Goal: Information Seeking & Learning: Learn about a topic

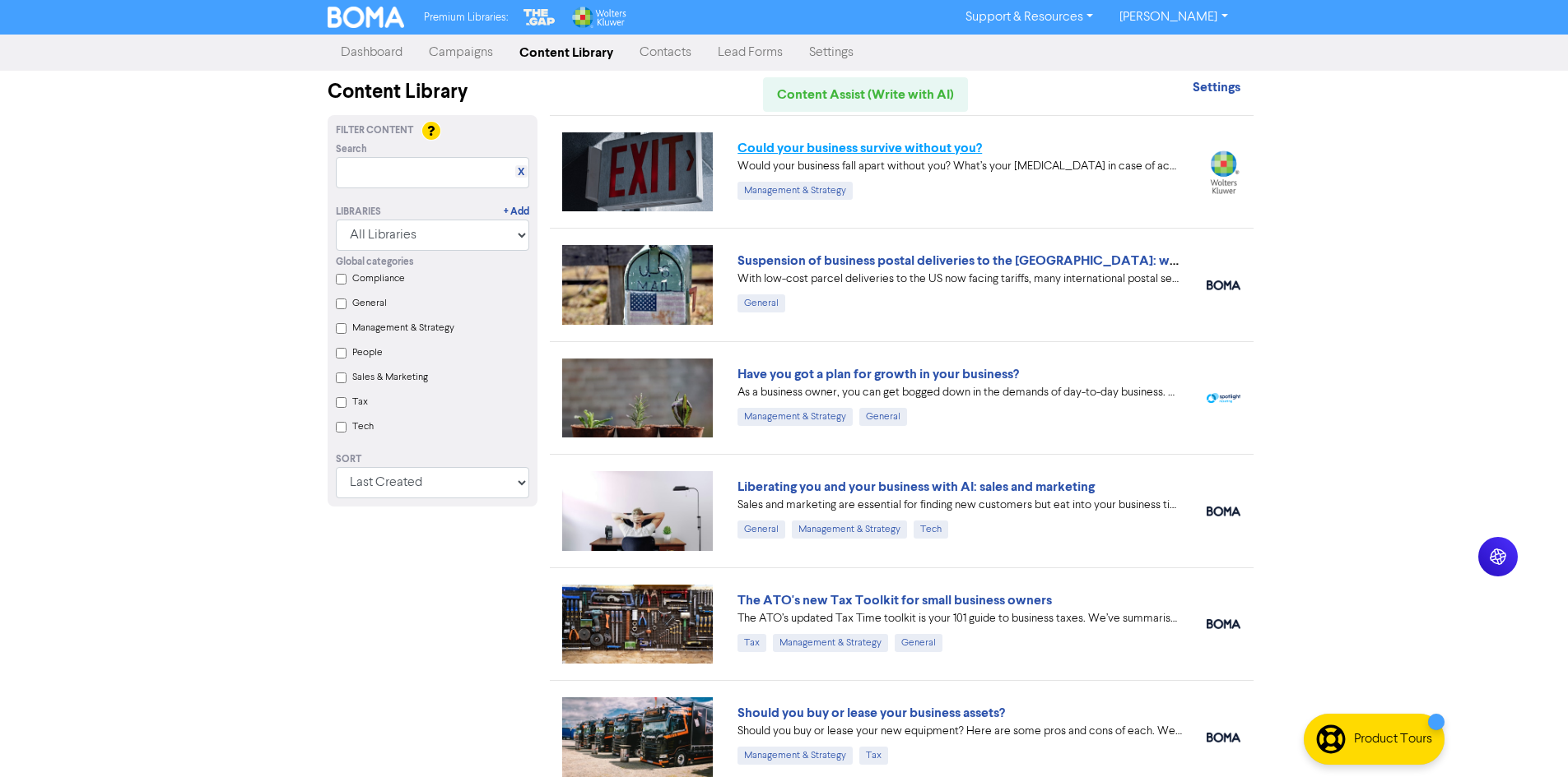
click at [867, 142] on link "Could your business survive without you?" at bounding box center [859, 148] width 245 height 17
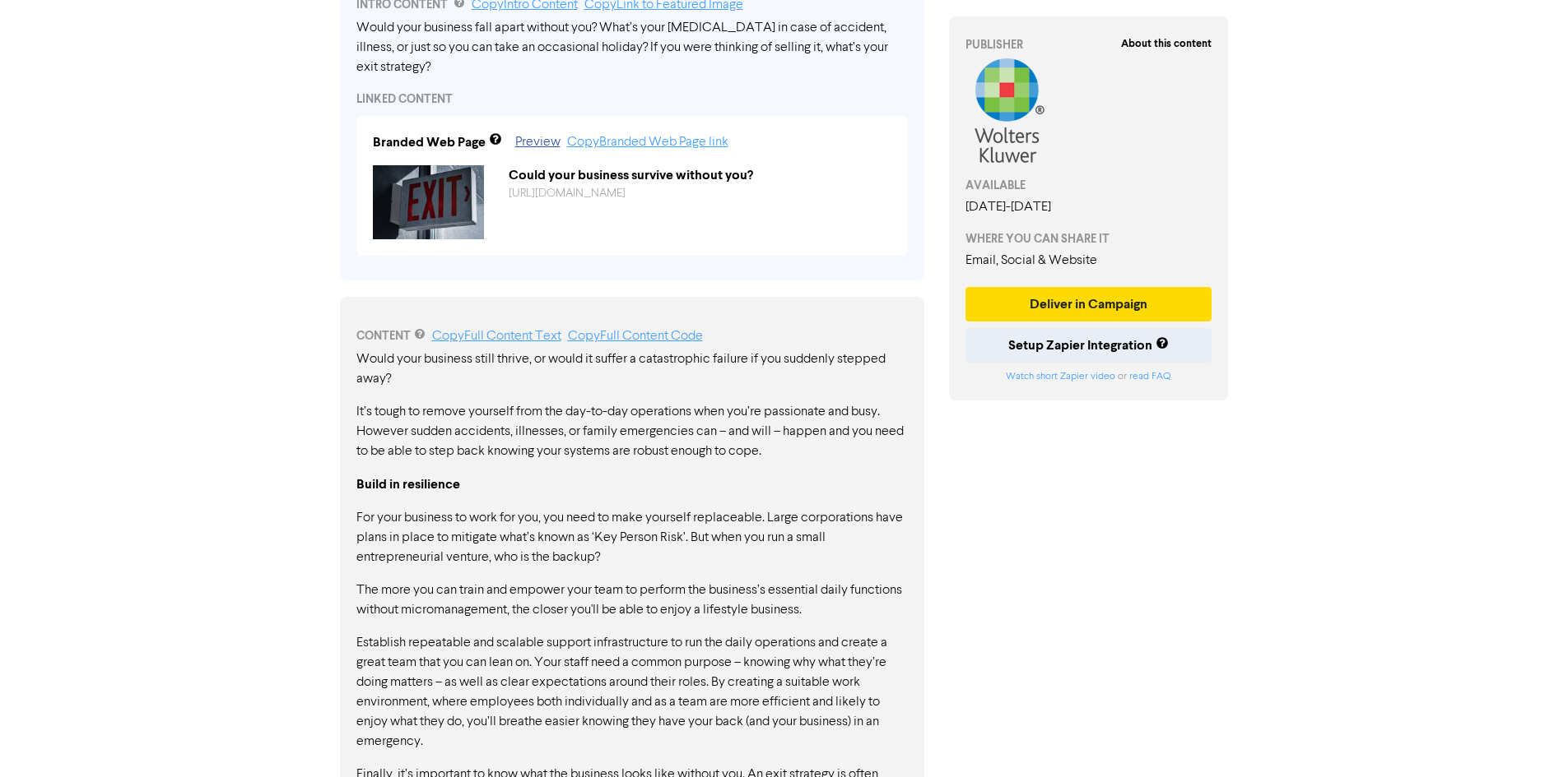
scroll to position [985, 0]
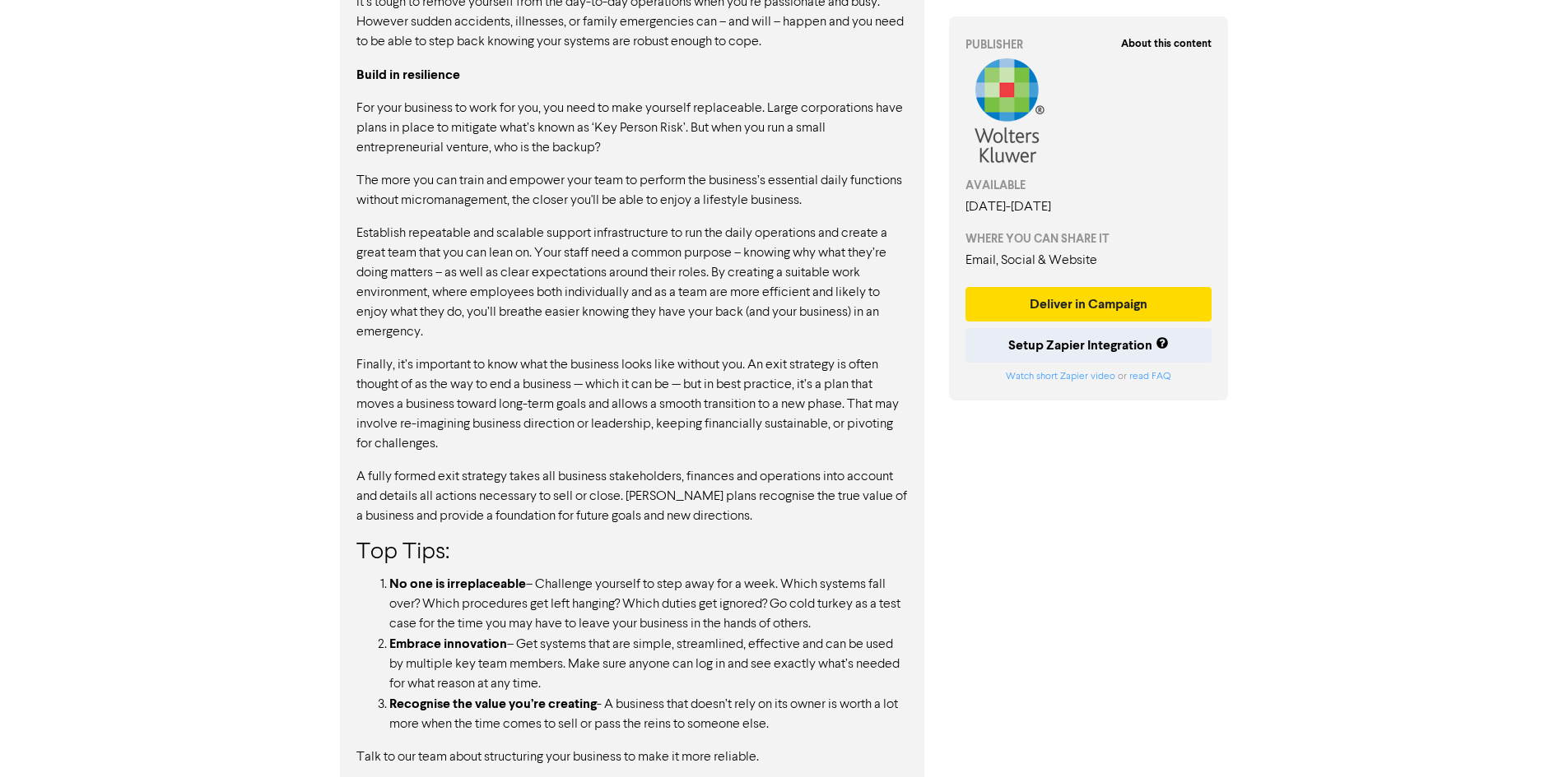
click at [706, 661] on li "Embrace innovation – Get systems that are simple, streamlined, effective and ca…" at bounding box center [648, 664] width 519 height 60
click at [787, 356] on p "Finally, it’s important to know what the business looks like without you. An ex…" at bounding box center [632, 405] width 551 height 99
click at [759, 284] on p "Establish repeatable and scalable support infrastructure to run the daily opera…" at bounding box center [632, 283] width 551 height 118
click at [473, 589] on li "No one is irreplaceable – Challenge yourself to step away for a week. Which sys…" at bounding box center [648, 605] width 519 height 60
click at [808, 707] on li "Recognise the value you’re creating - A business that doesn’t rely on its owner…" at bounding box center [648, 714] width 519 height 40
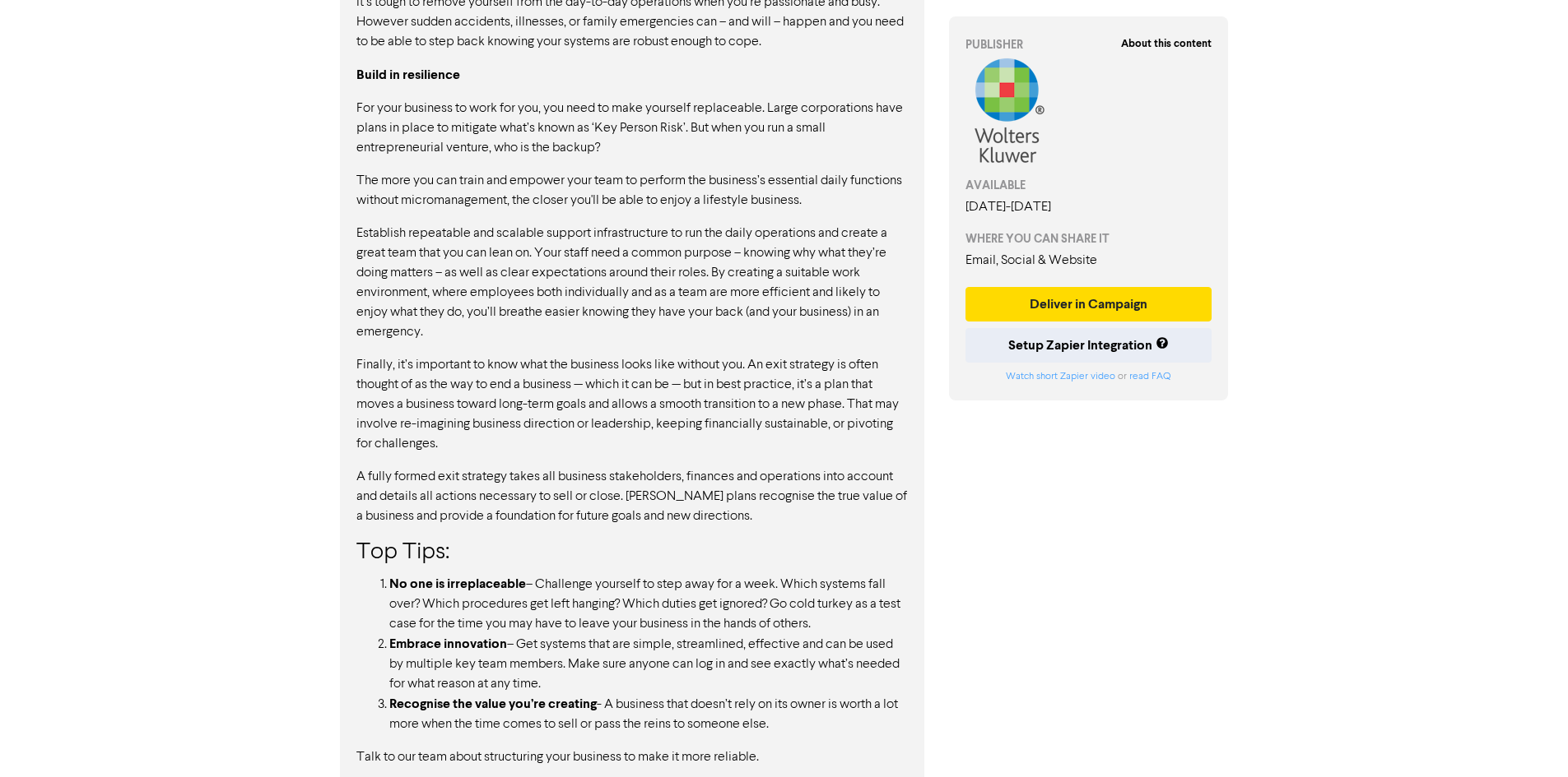
click at [795, 709] on li "Recognise the value you’re creating - A business that doesn’t rely on its owner…" at bounding box center [648, 714] width 519 height 40
click at [799, 710] on li "Recognise the value you’re creating - A business that doesn’t rely on its owner…" at bounding box center [648, 714] width 519 height 40
click at [753, 725] on div "Would your business still thrive, or would it suffer a catastrophic failure if …" at bounding box center [632, 353] width 551 height 828
click at [760, 748] on p "Talk to our team about structuring your business to make it more reliable." at bounding box center [632, 757] width 551 height 20
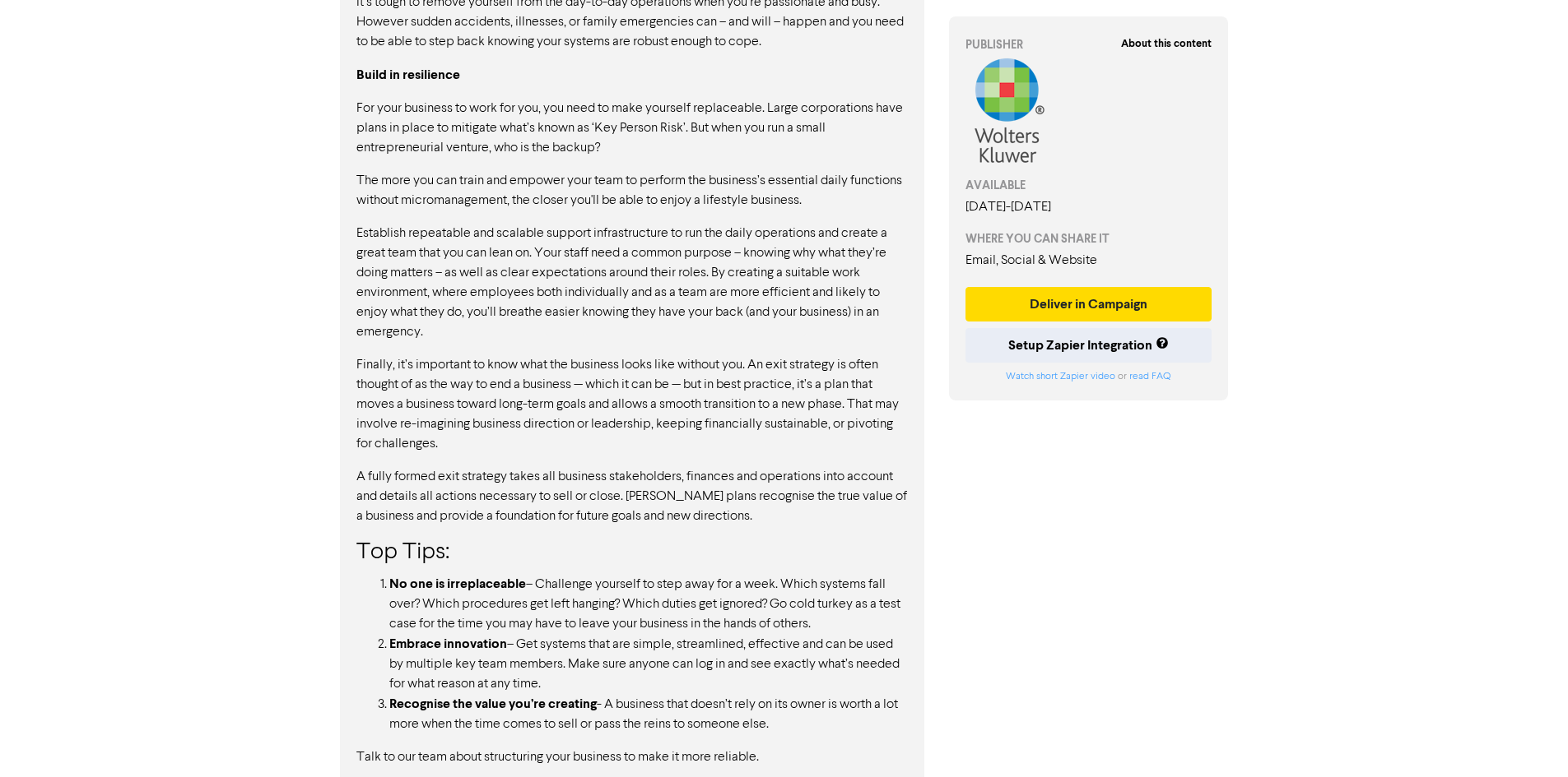
click at [762, 748] on p "Talk to our team about structuring your business to make it more reliable." at bounding box center [632, 757] width 551 height 20
click at [756, 704] on li "Recognise the value you’re creating - A business that doesn’t rely on its owner…" at bounding box center [648, 714] width 519 height 40
click at [697, 649] on li "Embrace innovation – Get systems that are simple, streamlined, effective and ca…" at bounding box center [648, 664] width 519 height 60
click at [468, 636] on strong "Embrace innovation" at bounding box center [448, 644] width 117 height 17
click at [515, 501] on p "A fully formed exit strategy takes all business stakeholders, finances and oper…" at bounding box center [632, 497] width 551 height 60
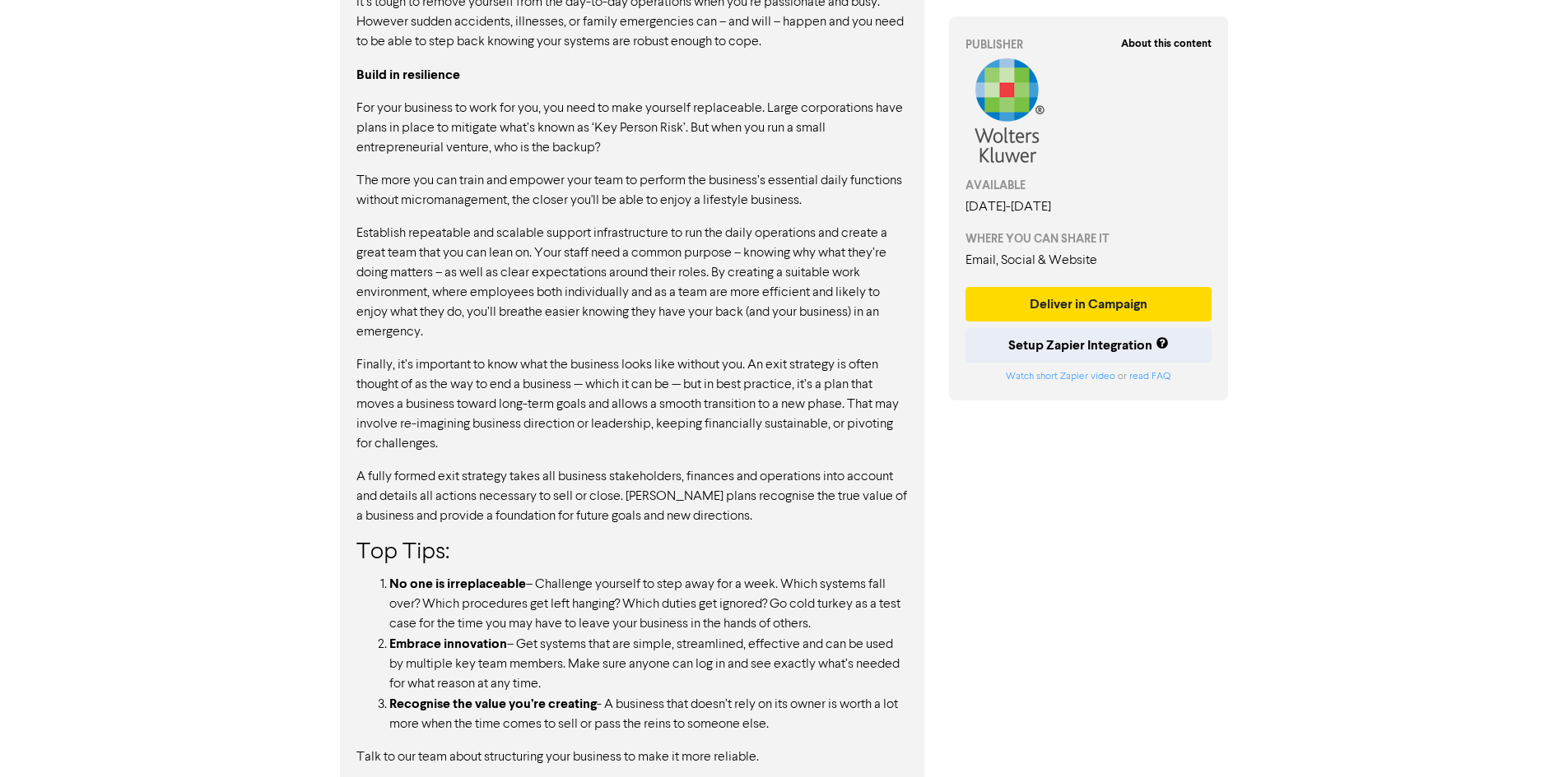
click at [680, 548] on div "Would your business still thrive, or would it suffer a catastrophic failure if …" at bounding box center [632, 353] width 551 height 828
click at [763, 748] on p "Talk to our team about structuring your business to make it more reliable." at bounding box center [632, 757] width 551 height 20
click at [769, 748] on p "Talk to our team about structuring your business to make it more reliable." at bounding box center [632, 757] width 551 height 20
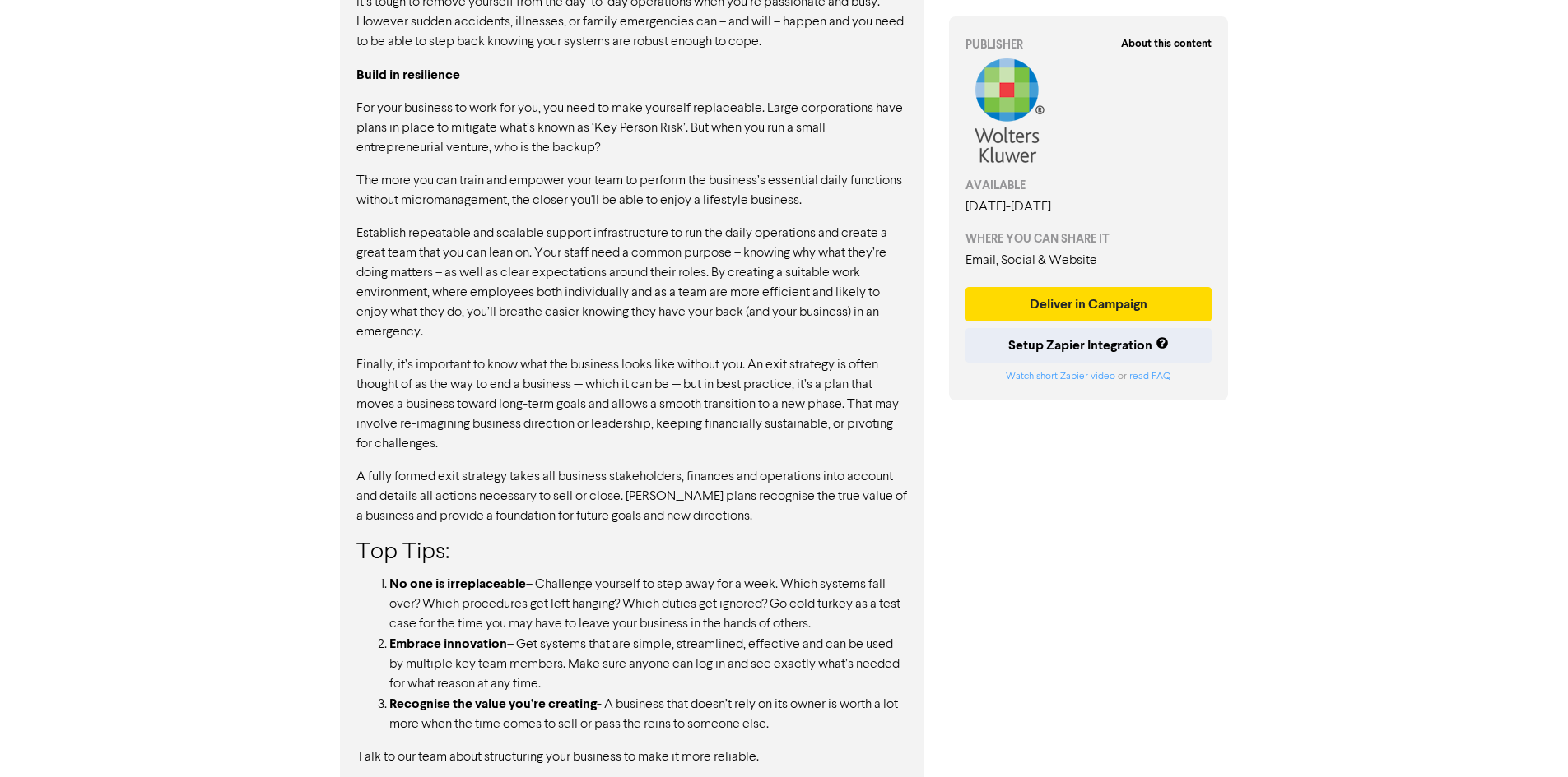
click at [746, 516] on div "Would your business still thrive, or would it suffer a catastrophic failure if …" at bounding box center [632, 353] width 551 height 828
click at [769, 748] on p "Talk to our team about structuring your business to make it more reliable." at bounding box center [632, 757] width 551 height 20
click at [709, 699] on li "Recognise the value you’re creating - A business that doesn’t rely on its owner…" at bounding box center [648, 714] width 519 height 40
click at [753, 650] on li "Embrace innovation – Get systems that are simple, streamlined, effective and ca…" at bounding box center [648, 664] width 519 height 60
click at [747, 748] on p "Talk to our team about structuring your business to make it more reliable." at bounding box center [632, 757] width 551 height 20
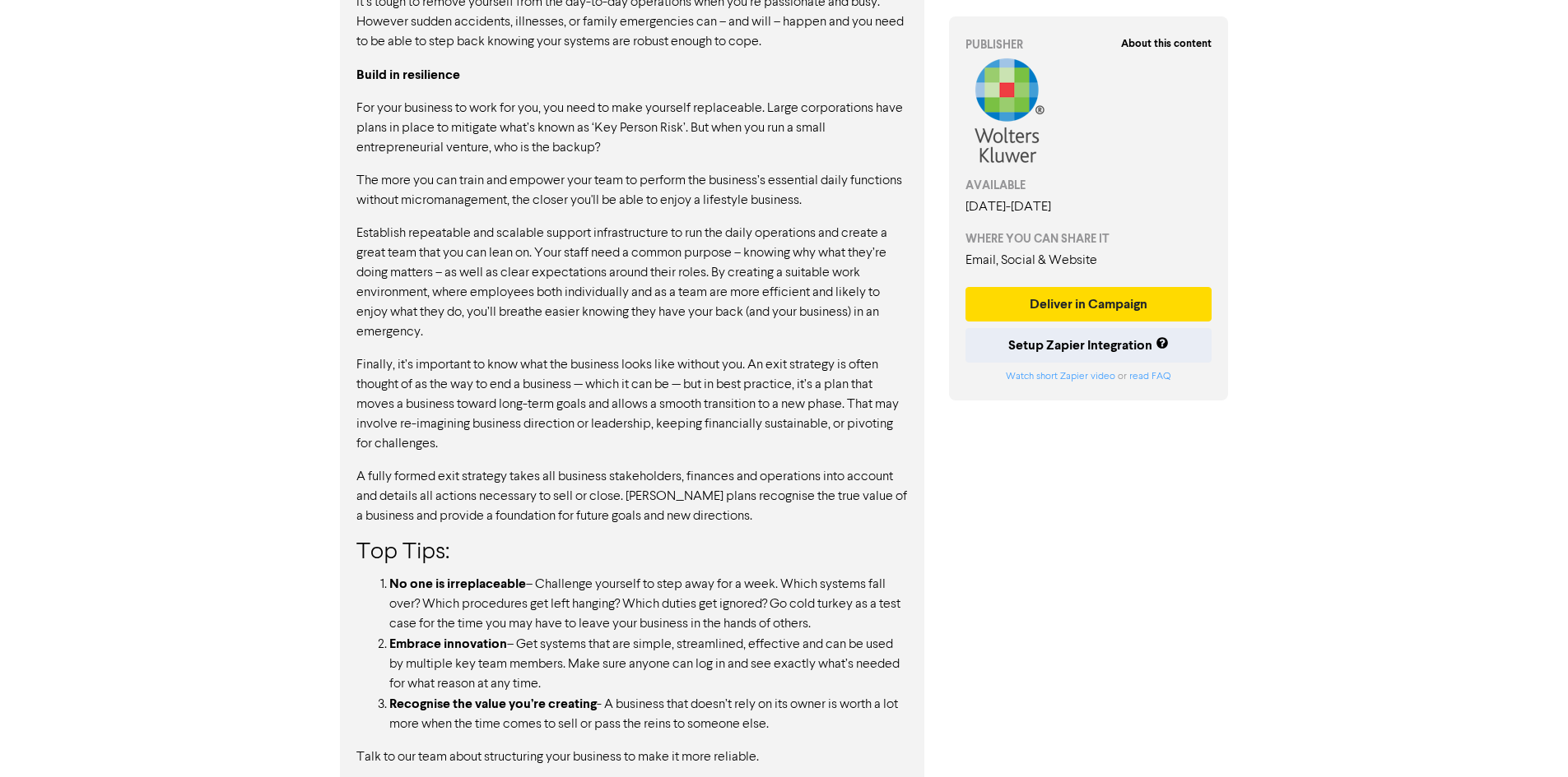
click at [769, 748] on p "Talk to our team about structuring your business to make it more reliable." at bounding box center [632, 757] width 551 height 20
click at [754, 587] on li "No one is irreplaceable – Challenge yourself to step away for a week. Which sys…" at bounding box center [648, 605] width 519 height 60
click at [854, 600] on li "No one is irreplaceable – Challenge yourself to step away for a week. Which sys…" at bounding box center [648, 605] width 519 height 60
click at [872, 694] on li "Recognise the value you’re creating - A business that doesn’t rely on its owner…" at bounding box center [648, 714] width 519 height 40
click at [780, 517] on div "Would your business still thrive, or would it suffer a catastrophic failure if …" at bounding box center [632, 353] width 551 height 828
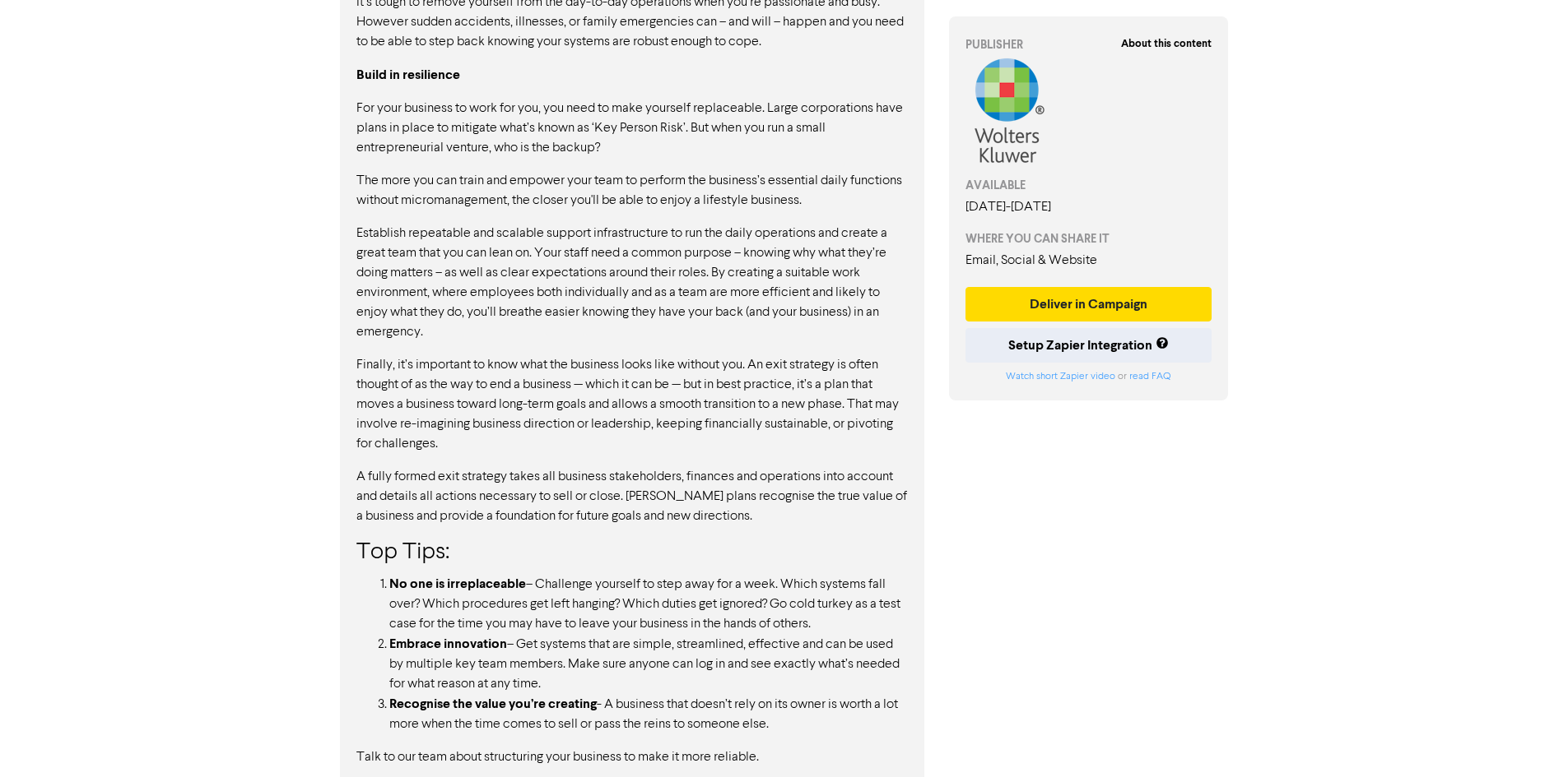
click at [718, 356] on p "Finally, it’s important to know what the business looks like without you. An ex…" at bounding box center [632, 405] width 551 height 99
click at [735, 748] on p "Talk to our team about structuring your business to make it more reliable." at bounding box center [632, 757] width 551 height 20
click at [757, 748] on p "Talk to our team about structuring your business to make it more reliable." at bounding box center [632, 757] width 551 height 20
click at [618, 541] on h3 "Top Tips:" at bounding box center [632, 553] width 551 height 28
click at [719, 640] on li "Embrace innovation – Get systems that are simple, streamlined, effective and ca…" at bounding box center [648, 664] width 519 height 60
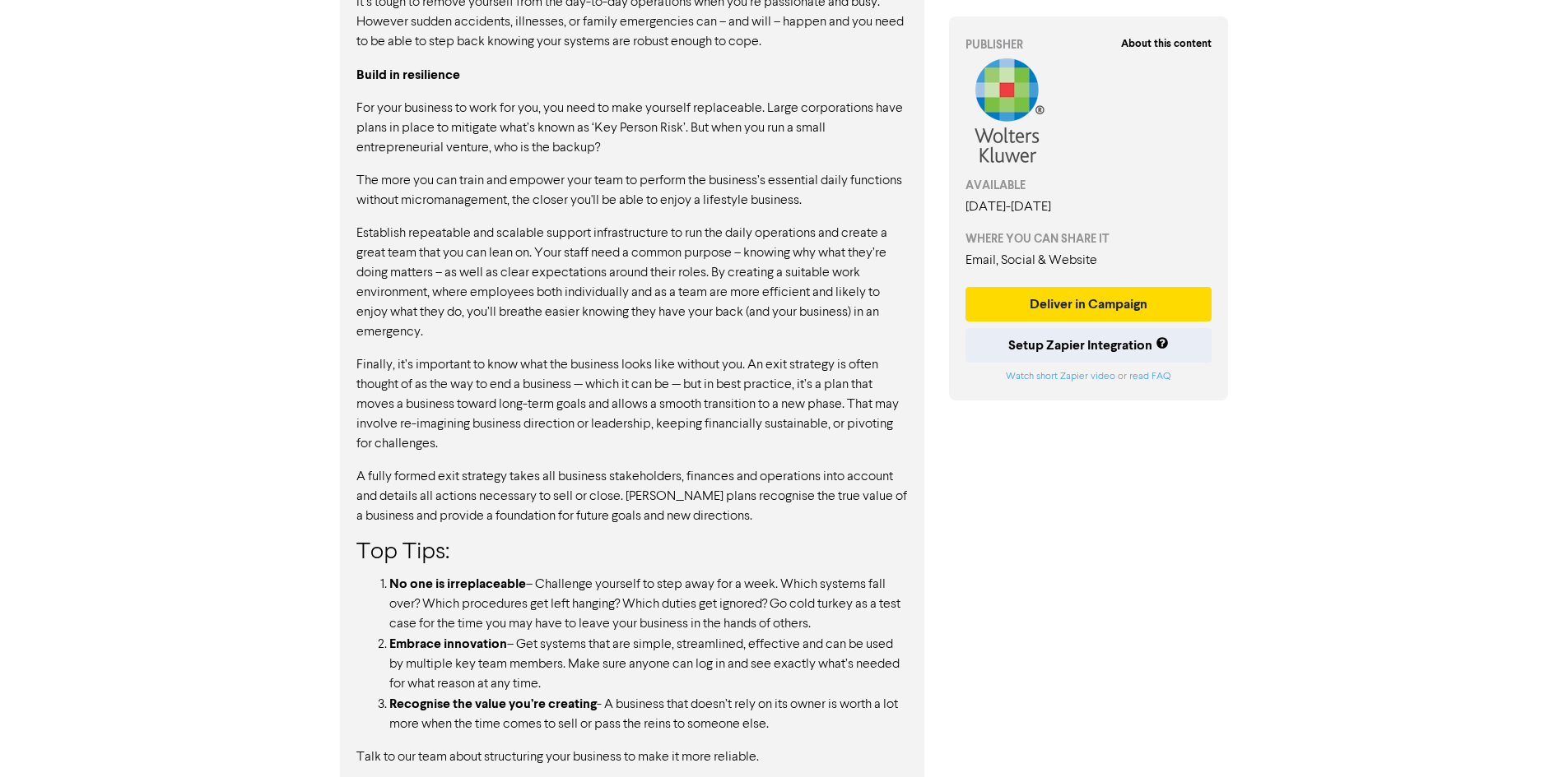
click at [459, 718] on div "Would your business still thrive, or would it suffer a catastrophic failure if …" at bounding box center [632, 353] width 551 height 828
drag, startPoint x: 838, startPoint y: 490, endPoint x: 829, endPoint y: 486, distance: 9.8
click at [838, 490] on p "A fully formed exit strategy takes all business stakeholders, finances and oper…" at bounding box center [632, 497] width 551 height 60
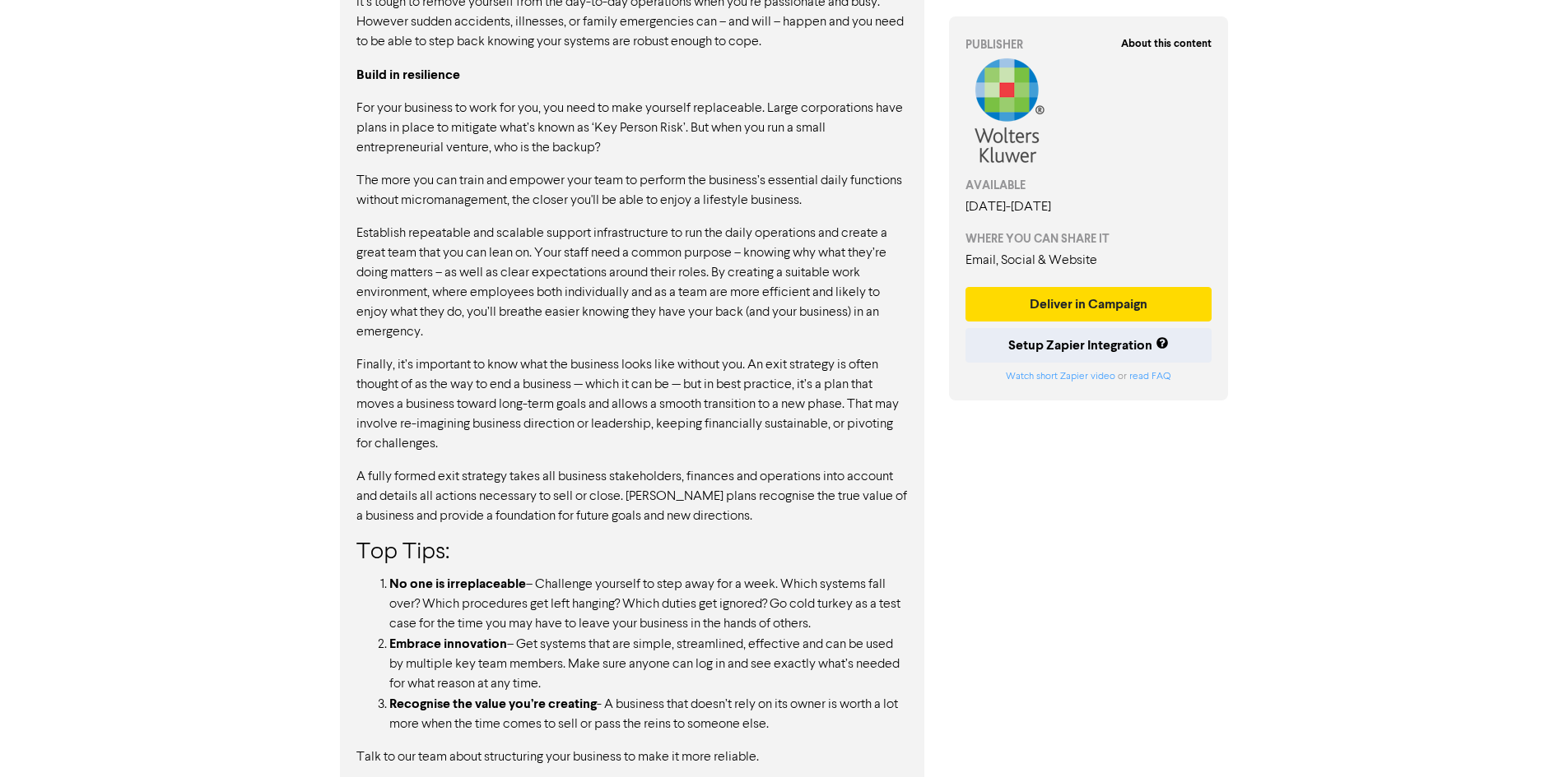
click at [634, 256] on p "Establish repeatable and scalable support infrastructure to run the daily opera…" at bounding box center [632, 283] width 551 height 118
click at [506, 171] on p "The more you can train and empower your team to perform the business’s essentia…" at bounding box center [632, 190] width 551 height 39
click at [612, 748] on p "Talk to our team about structuring your business to make it more reliable." at bounding box center [632, 757] width 551 height 20
